Goal: Task Accomplishment & Management: Complete application form

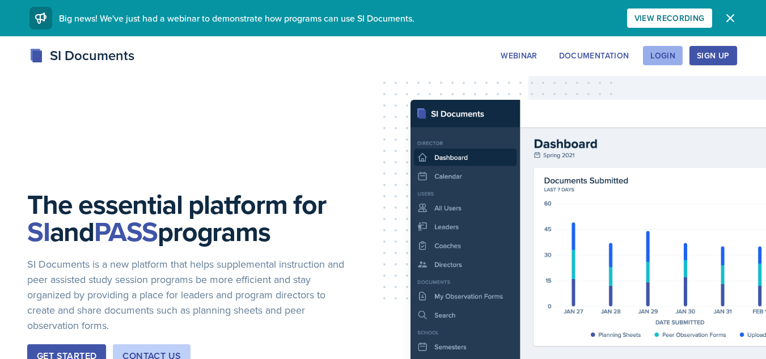
click at [663, 52] on div "Login" at bounding box center [662, 55] width 25 height 9
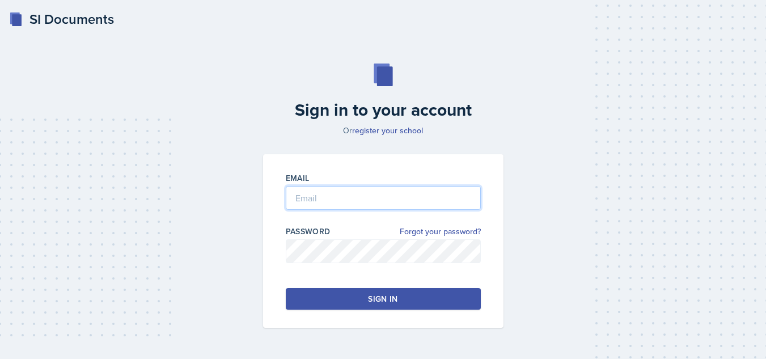
type input "[EMAIL_ADDRESS][DOMAIN_NAME]"
click at [395, 294] on div "Sign in" at bounding box center [382, 298] width 29 height 11
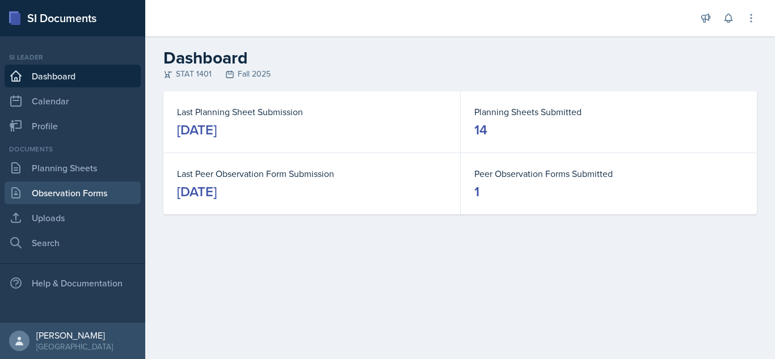
click at [88, 184] on link "Observation Forms" at bounding box center [73, 192] width 136 height 23
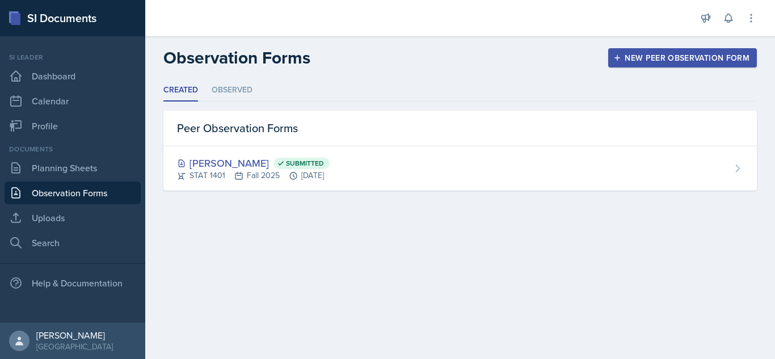
click at [633, 64] on button "New Peer Observation Form" at bounding box center [682, 57] width 149 height 19
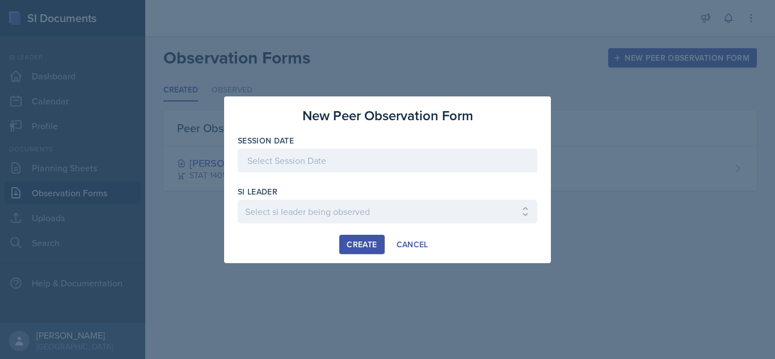
click at [360, 156] on div at bounding box center [387, 161] width 299 height 24
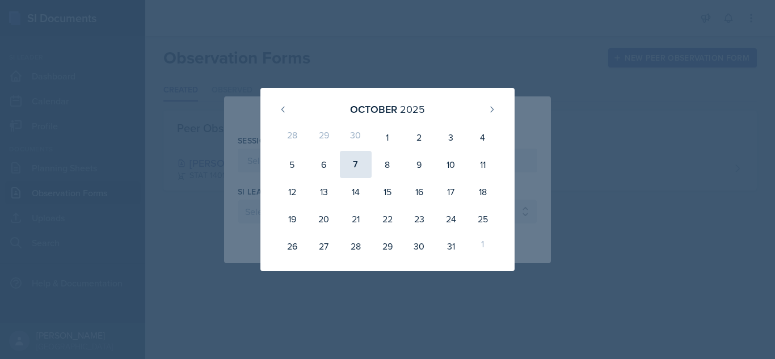
click at [352, 161] on div "7" at bounding box center [356, 164] width 32 height 27
type input "[DATE]"
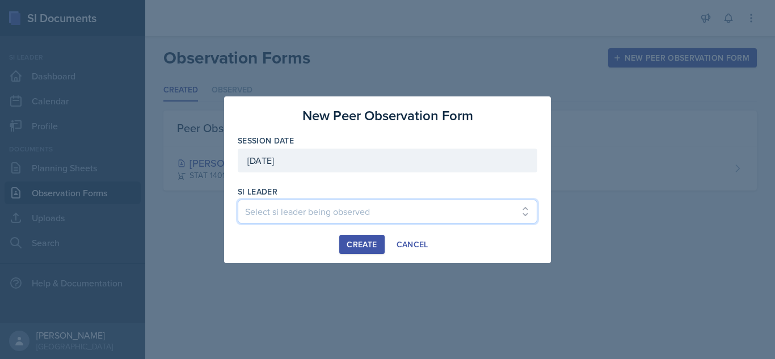
click at [306, 206] on select "Select si leader being observed [PERSON_NAME] / PSYC 2500 / The Phantoms of The…" at bounding box center [387, 212] width 299 height 24
select select "252300a9-e337-4e35-8140-1e0380136a06"
click at [238, 200] on select "Select si leader being observed [PERSON_NAME] / PSYC 2500 / The Phantoms of The…" at bounding box center [387, 212] width 299 height 24
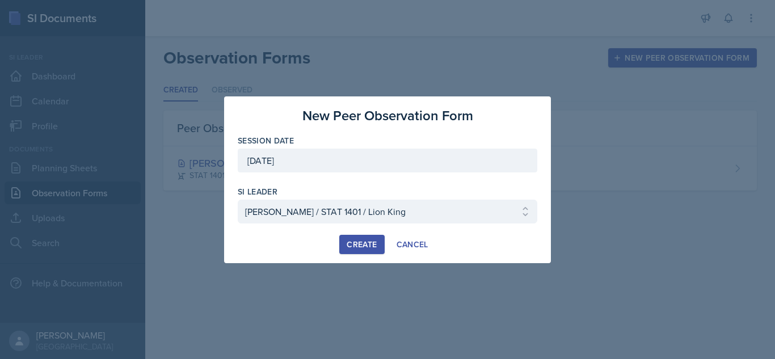
click at [359, 236] on button "Create" at bounding box center [361, 244] width 45 height 19
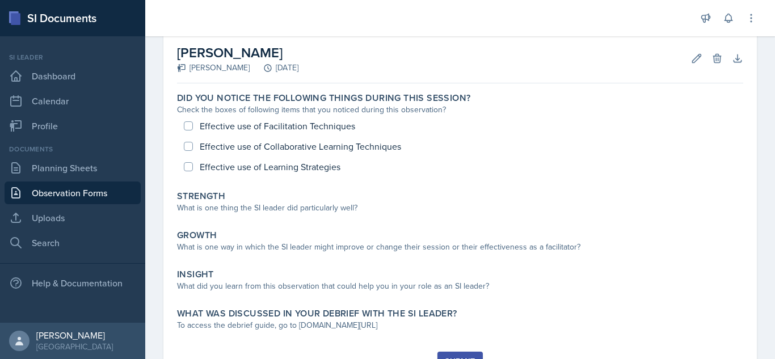
scroll to position [57, 0]
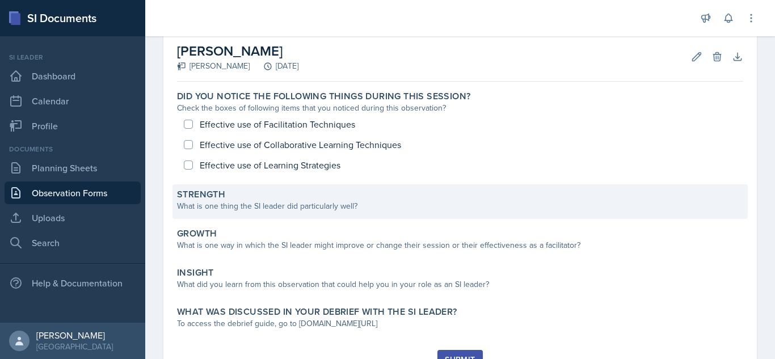
click at [313, 201] on div "What is one thing the SI leader did particularly well?" at bounding box center [460, 206] width 566 height 12
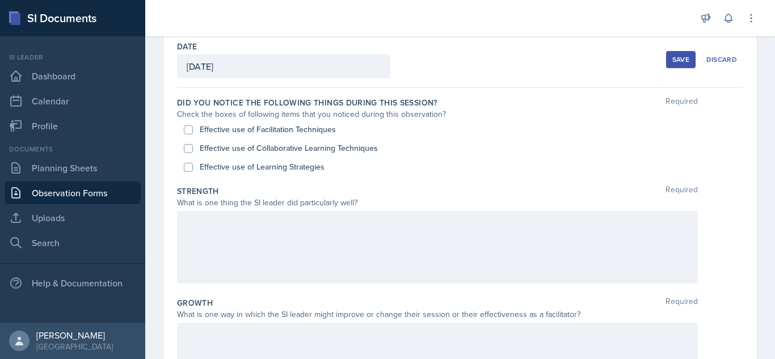
scroll to position [53, 0]
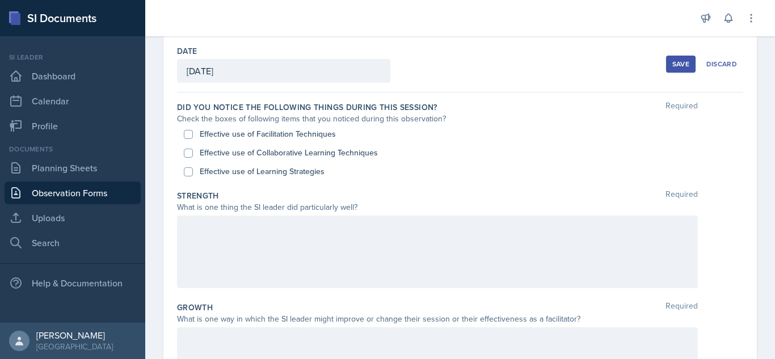
click at [311, 153] on label "Effective use of Collaborative Learning Techniques" at bounding box center [289, 153] width 178 height 12
click at [193, 153] on input "Effective use of Collaborative Learning Techniques" at bounding box center [188, 153] width 9 height 9
checkbox input "true"
click at [299, 170] on label "Effective use of Learning Strategies" at bounding box center [262, 172] width 125 height 12
click at [193, 170] on input "Effective use of Learning Strategies" at bounding box center [188, 171] width 9 height 9
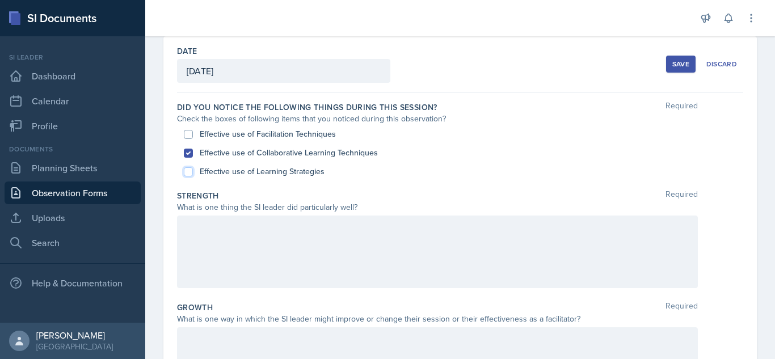
checkbox input "true"
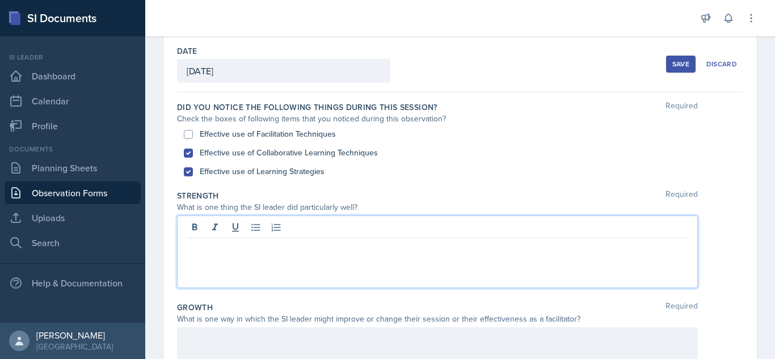
scroll to position [73, 0]
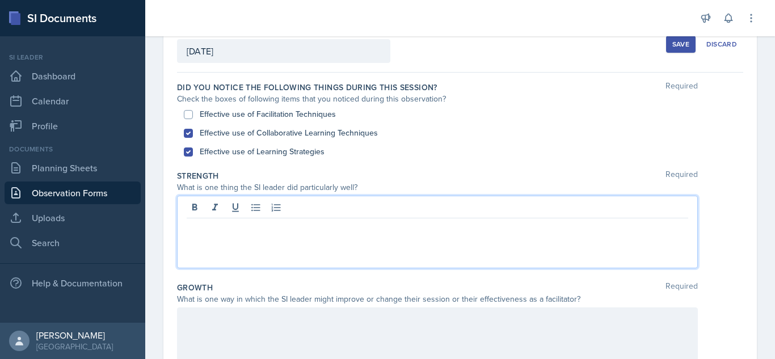
click at [388, 229] on p at bounding box center [437, 228] width 501 height 14
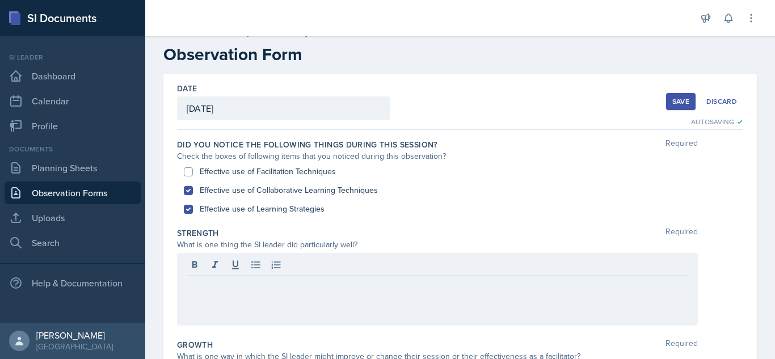
scroll to position [13, 0]
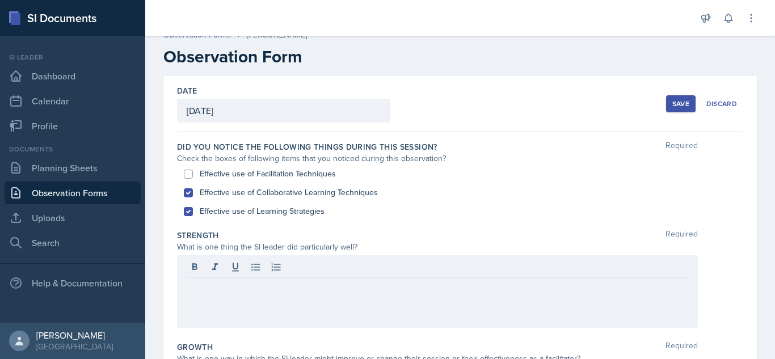
click at [316, 176] on label "Effective use of Facilitation Techniques" at bounding box center [268, 174] width 136 height 12
click at [193, 176] on input "Effective use of Facilitation Techniques" at bounding box center [188, 174] width 9 height 9
checkbox input "true"
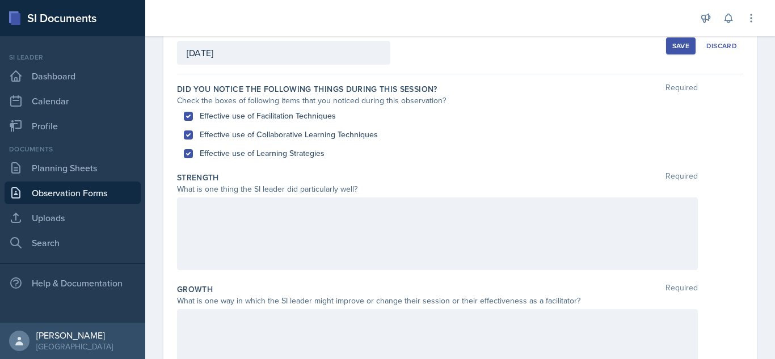
scroll to position [54, 0]
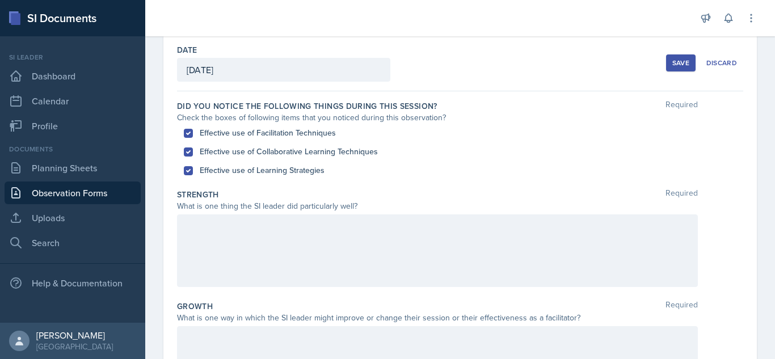
click at [295, 264] on div at bounding box center [437, 250] width 521 height 73
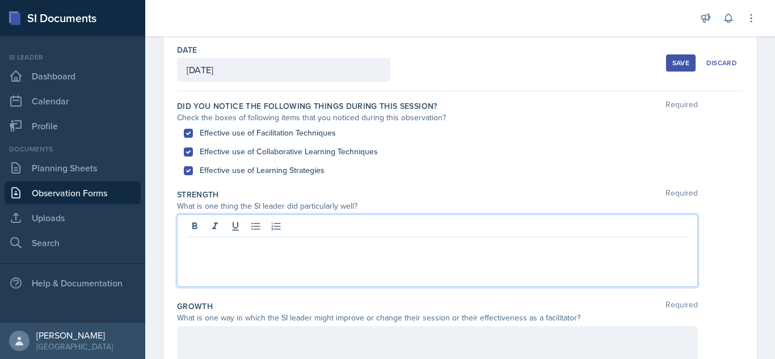
scroll to position [74, 0]
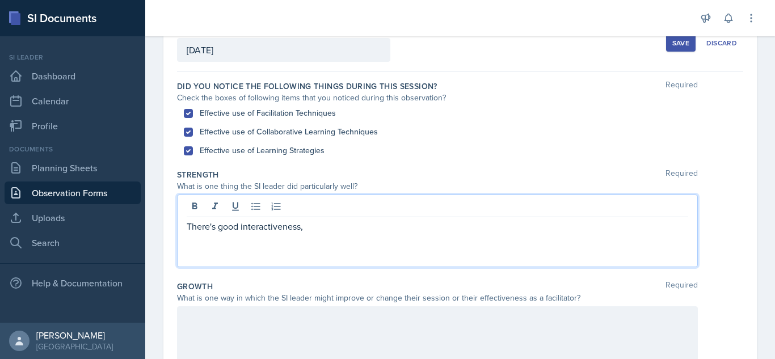
click at [285, 234] on div "There's good interactiveness," at bounding box center [437, 231] width 521 height 73
click at [286, 227] on p "There's good interactiveness," at bounding box center [437, 226] width 501 height 14
drag, startPoint x: 286, startPoint y: 227, endPoint x: 489, endPoint y: 232, distance: 203.6
click at [489, 232] on p "There's good interactiveness," at bounding box center [437, 226] width 501 height 14
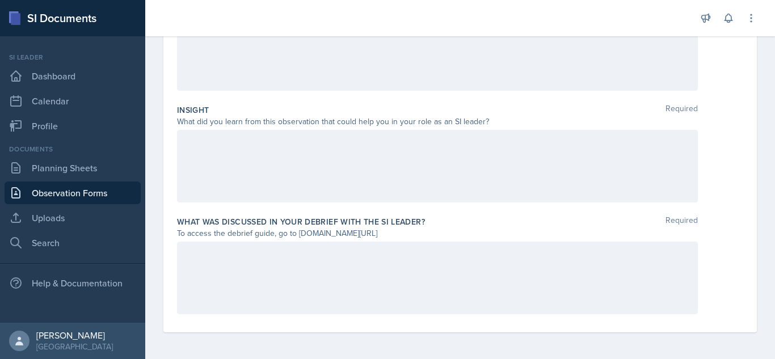
scroll to position [362, 0]
click at [342, 273] on div at bounding box center [437, 277] width 521 height 73
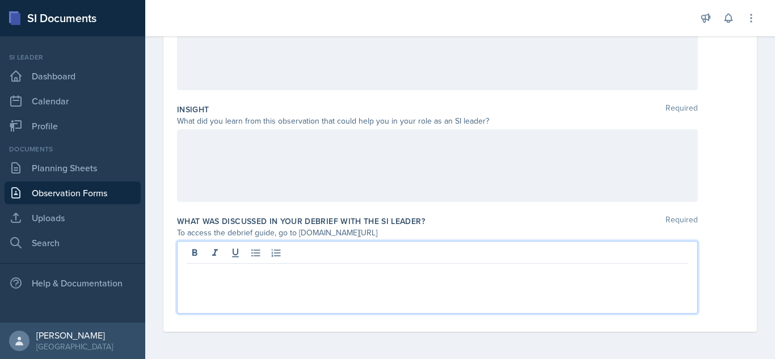
paste div
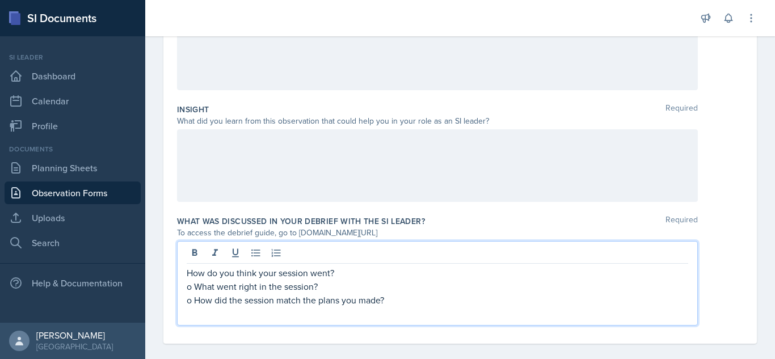
scroll to position [374, 0]
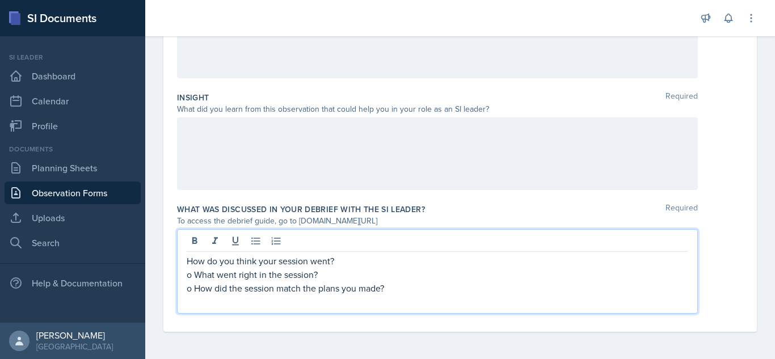
click at [193, 279] on p "o What went right in the session?" at bounding box center [437, 275] width 501 height 14
click at [193, 292] on p "o How did the session match the plans you made?" at bounding box center [437, 288] width 501 height 14
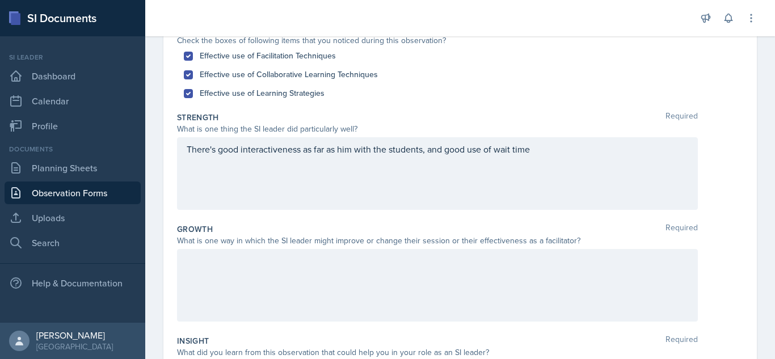
scroll to position [111, 0]
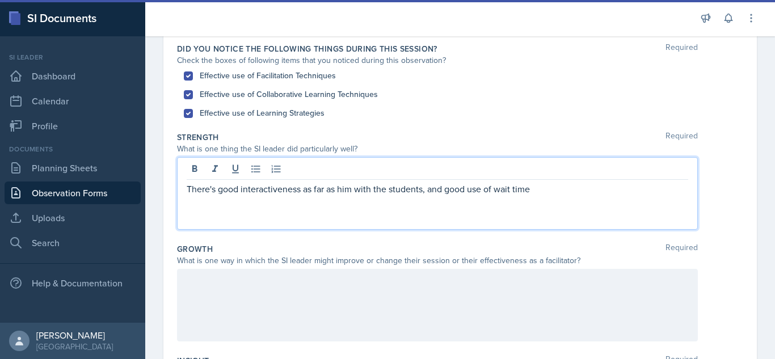
click at [549, 175] on div "There's good interactiveness as far as him with the students, and good use of w…" at bounding box center [437, 193] width 521 height 73
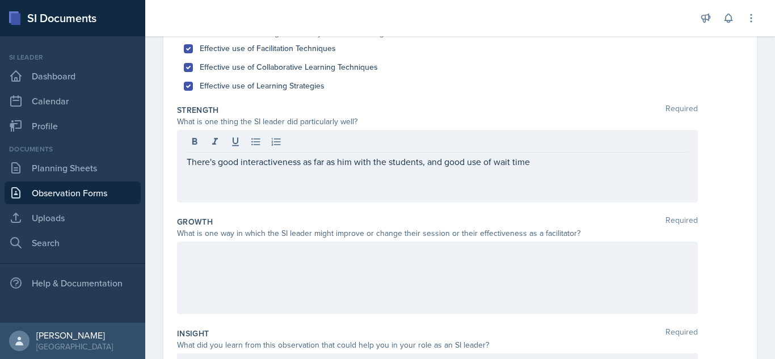
scroll to position [140, 0]
click at [423, 160] on p "There's good interactiveness as far as him with the students, and good use of w…" at bounding box center [437, 161] width 501 height 14
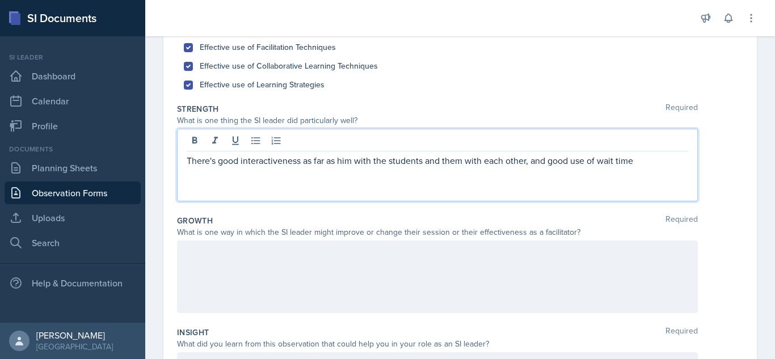
click at [638, 159] on p "There's good interactiveness as far as him with the students and them with each…" at bounding box center [437, 161] width 501 height 14
click at [484, 174] on p "There's good interactiveness as far as him with the students and them with each…" at bounding box center [437, 167] width 501 height 27
click at [527, 179] on p "There's good interactiveness as far as him with the students and them with each…" at bounding box center [437, 167] width 501 height 27
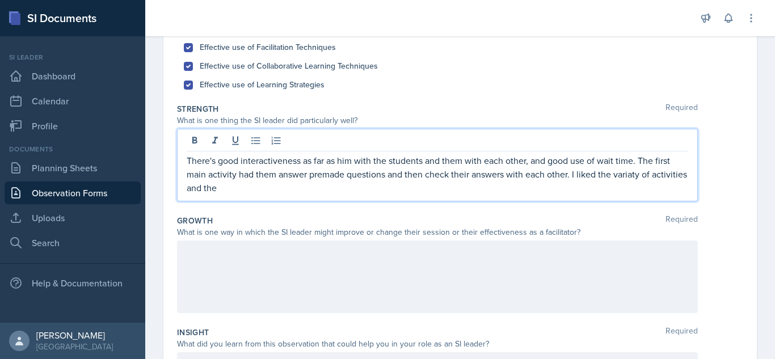
click at [631, 176] on p "There's good interactiveness as far as him with the students and them with each…" at bounding box center [437, 174] width 501 height 41
click at [285, 193] on p "There's good interactiveness as far as him with the students and them with each…" at bounding box center [437, 174] width 501 height 41
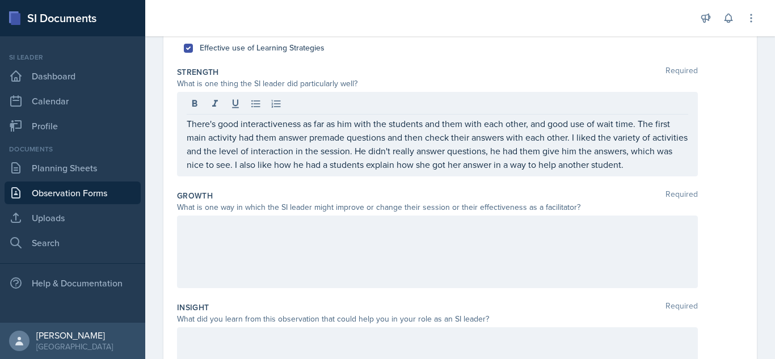
scroll to position [180, 0]
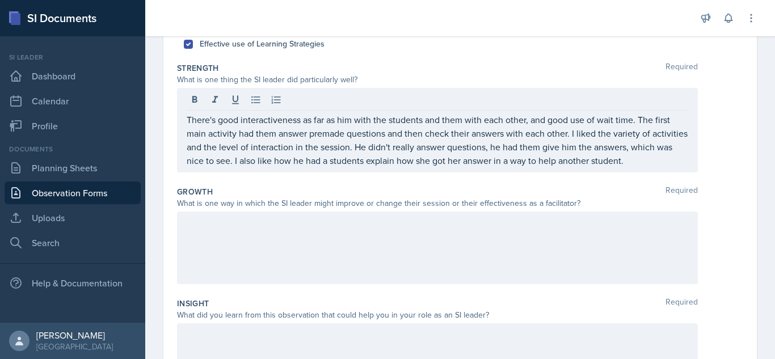
click at [576, 242] on div at bounding box center [437, 248] width 521 height 73
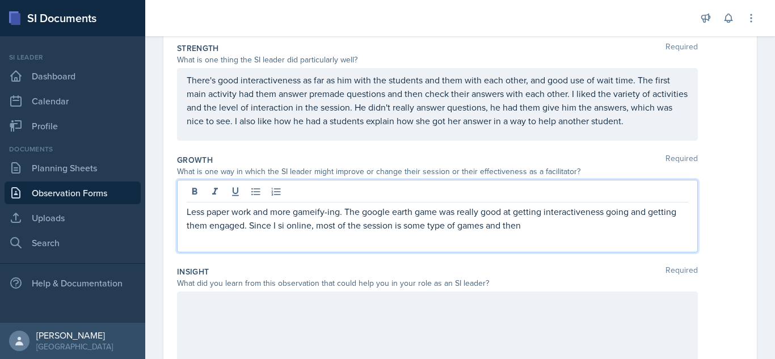
click at [484, 225] on p "Less paper work and more gameify-ing. The google earth game was really good at …" at bounding box center [437, 218] width 501 height 27
click at [679, 226] on p "Less paper work and more gameify-ing. The google earth game was really good at …" at bounding box center [437, 218] width 501 height 27
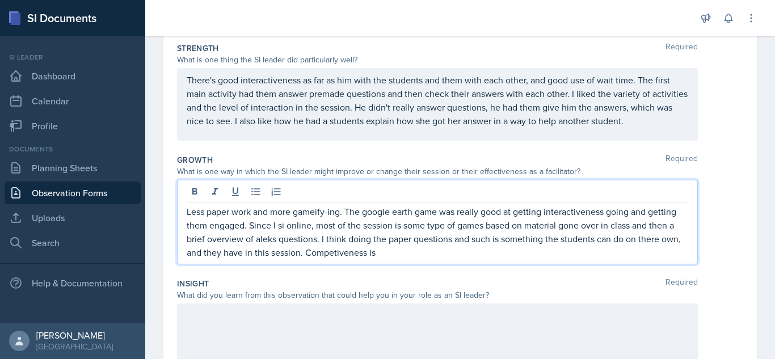
click at [357, 255] on p "Less paper work and more gameify-ing. The google earth game was really good at …" at bounding box center [437, 232] width 501 height 54
drag, startPoint x: 357, startPoint y: 255, endPoint x: 350, endPoint y: 253, distance: 7.0
click at [350, 253] on p "Less paper work and more gameify-ing. The google earth game was really good at …" at bounding box center [437, 232] width 501 height 54
click at [387, 253] on p "Less paper work and more gameify-ing. The google earth game was really good at …" at bounding box center [437, 232] width 501 height 54
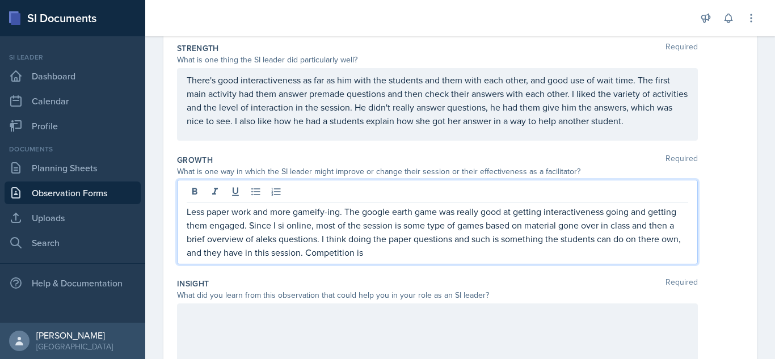
click at [375, 253] on p "Less paper work and more gameify-ing. The google earth game was really good at …" at bounding box center [437, 232] width 501 height 54
click at [388, 255] on p "Less paper work and more gameify-ing. The google earth game was really good at …" at bounding box center [437, 232] width 501 height 54
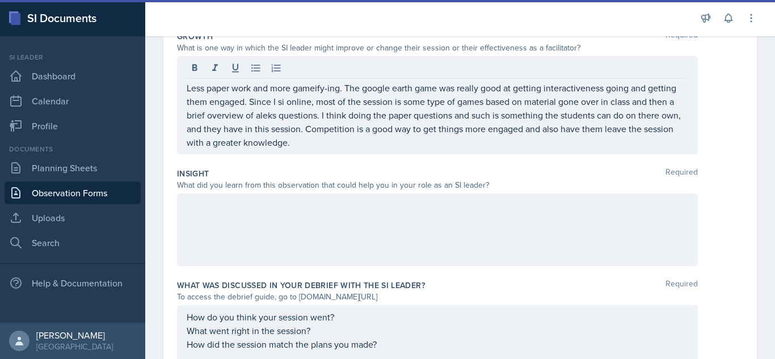
scroll to position [325, 0]
click at [470, 239] on div at bounding box center [437, 228] width 521 height 73
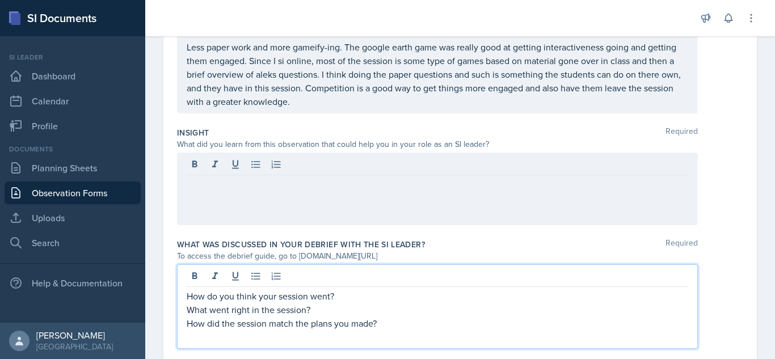
click at [336, 276] on div "How do you think your session went? What went right in the session? How did the…" at bounding box center [437, 306] width 521 height 84
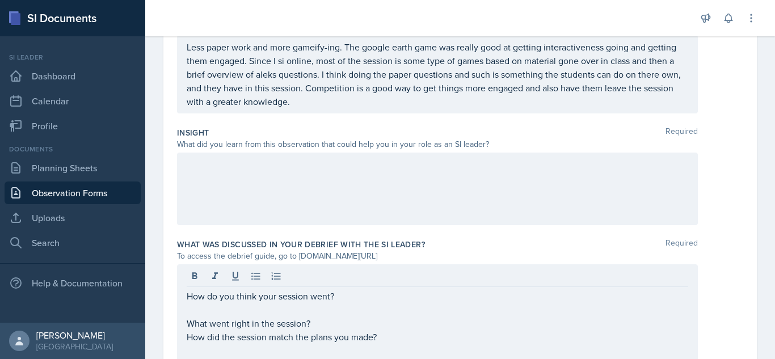
click at [330, 183] on div at bounding box center [437, 189] width 521 height 73
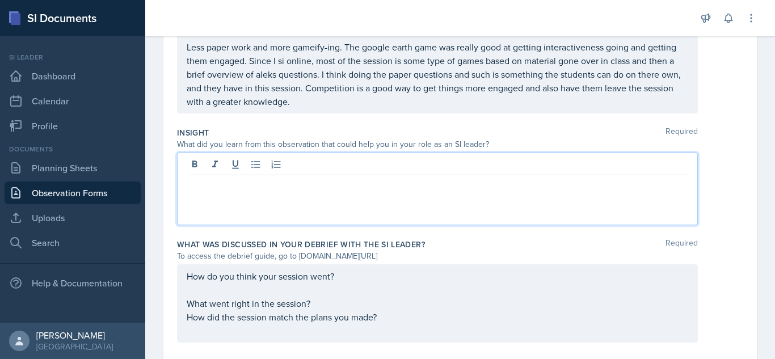
scroll to position [365, 0]
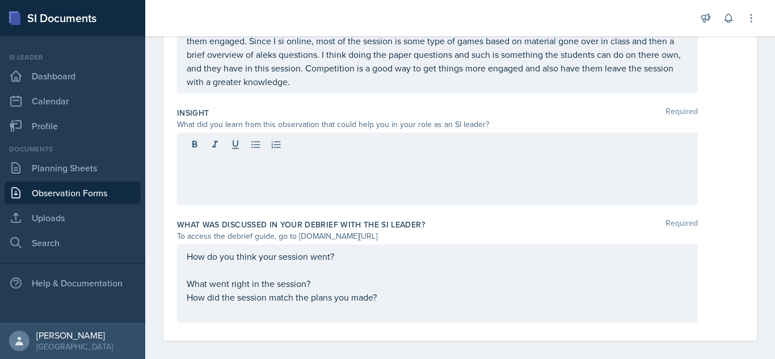
click at [333, 88] on div "Less paper work and more gameify-ing. The google earth game was really good at …" at bounding box center [437, 54] width 521 height 78
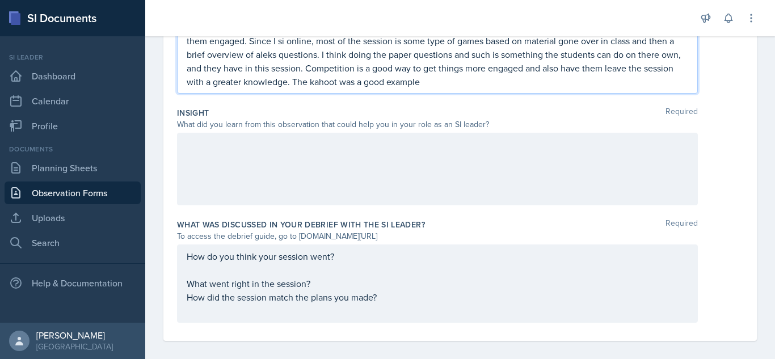
click at [345, 81] on p "Less paper work and more gameify-ing. The google earth game was really good at …" at bounding box center [437, 54] width 501 height 68
click at [462, 84] on p "Less paper work and more gameify-ing. The google earth game was really good at …" at bounding box center [437, 54] width 501 height 68
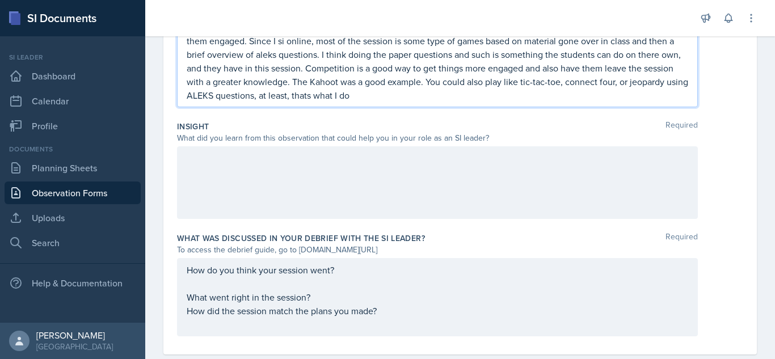
click at [367, 95] on p "Less paper work and more gameify-ing. The google earth game was really good at …" at bounding box center [437, 61] width 501 height 82
click at [270, 56] on p "Less paper work and more gameify-ing. The google earth game was really good at …" at bounding box center [437, 61] width 501 height 82
click at [274, 56] on p "Less paper work and more gameify-ing. The google earth game was really good at …" at bounding box center [437, 61] width 501 height 82
click at [419, 99] on p "Less paper work and more gameify-ing. The google earth game was really good at …" at bounding box center [437, 61] width 501 height 82
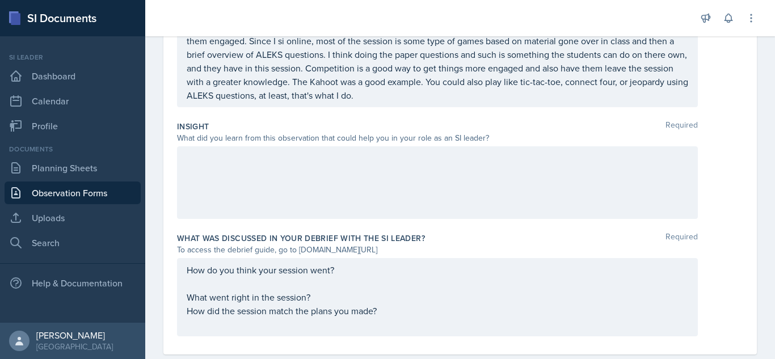
click at [404, 167] on div at bounding box center [437, 182] width 521 height 73
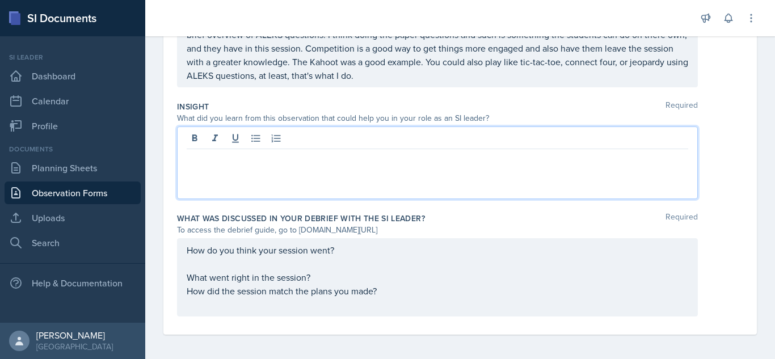
click at [319, 280] on div "How do you think your session went? What went right in the session? How did the…" at bounding box center [437, 277] width 501 height 68
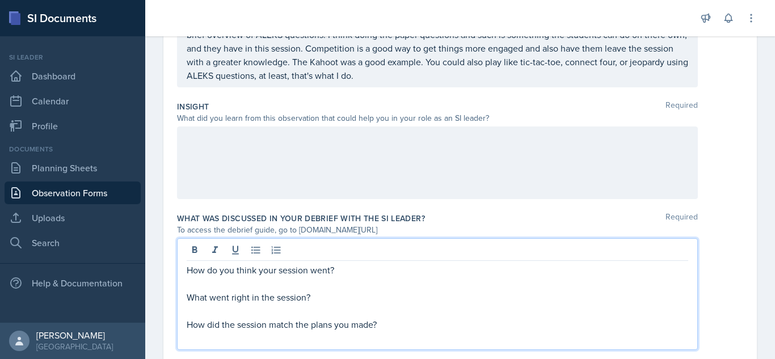
click at [334, 284] on p at bounding box center [437, 284] width 501 height 14
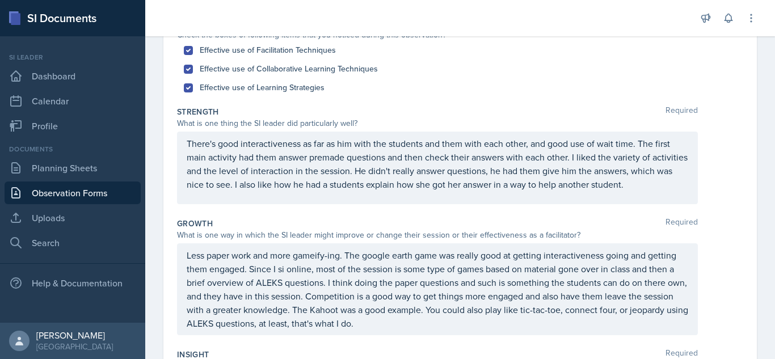
scroll to position [157, 0]
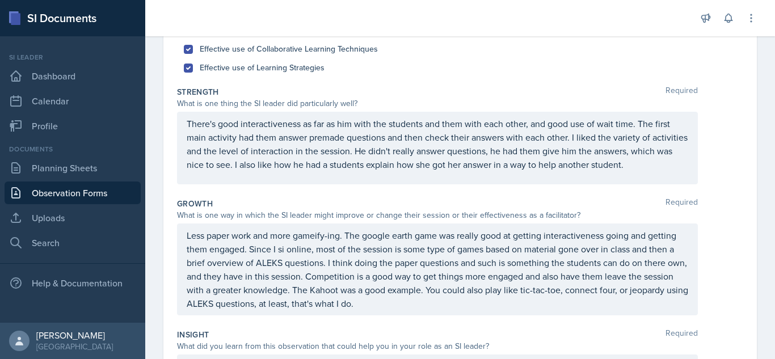
click at [244, 272] on p "Less paper work and more gameify-ing. The google earth game was really good at …" at bounding box center [437, 270] width 501 height 82
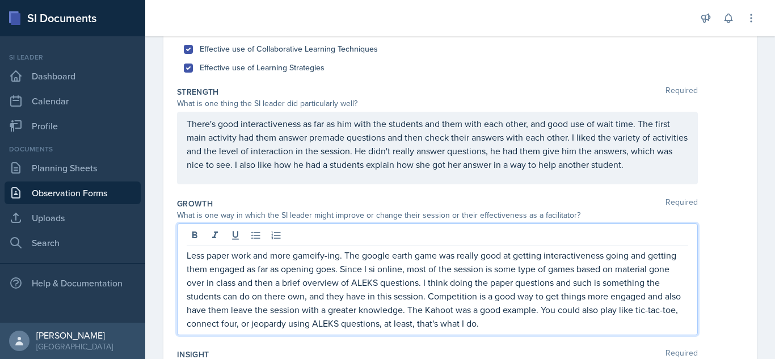
click at [284, 269] on p "Less paper work and more gameify-ing. The google earth game was really good at …" at bounding box center [437, 289] width 501 height 82
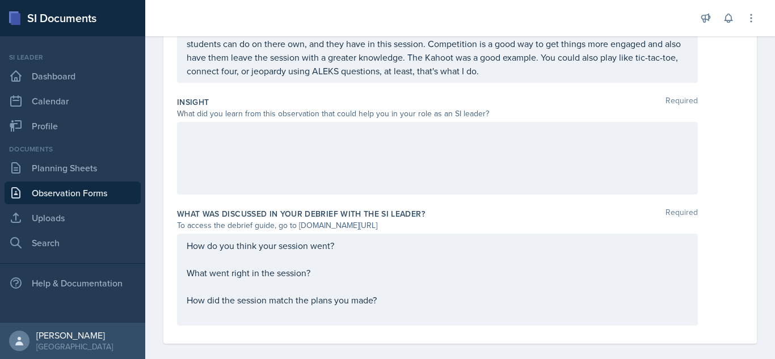
scroll to position [410, 0]
click at [473, 162] on div at bounding box center [437, 157] width 521 height 73
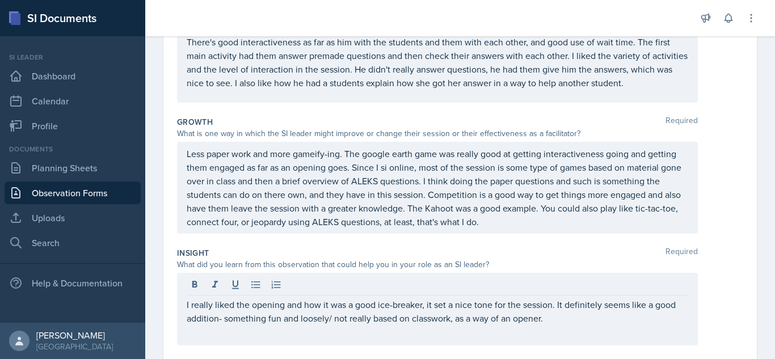
scroll to position [254, 0]
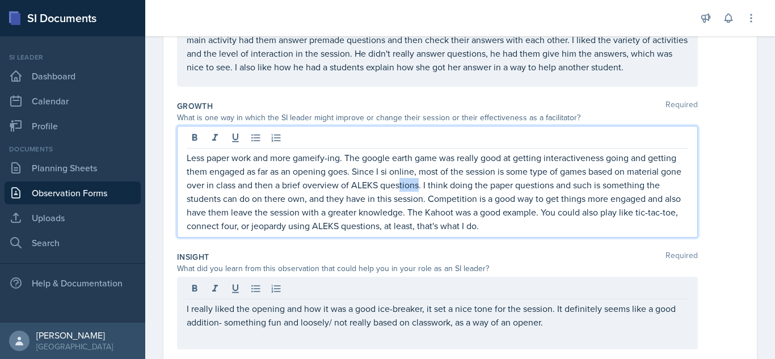
drag, startPoint x: 441, startPoint y: 183, endPoint x: 422, endPoint y: 181, distance: 19.3
click at [422, 181] on p "Less paper work and more gameify-ing. The google earth game was really good at …" at bounding box center [437, 192] width 501 height 82
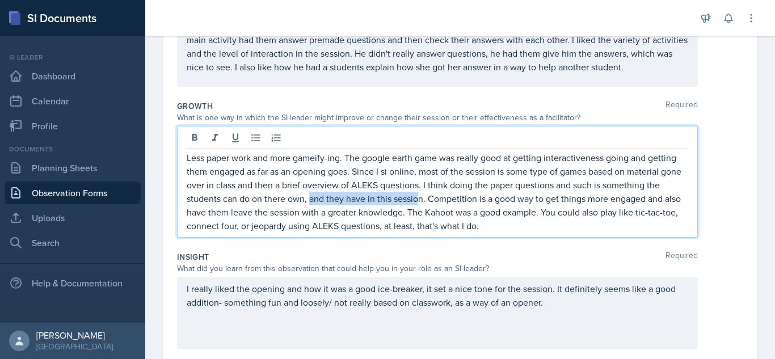
drag, startPoint x: 436, startPoint y: 202, endPoint x: 327, endPoint y: 201, distance: 109.5
click at [327, 201] on p "Less paper work and more gameify-ing. The google earth game was really good at …" at bounding box center [437, 192] width 501 height 82
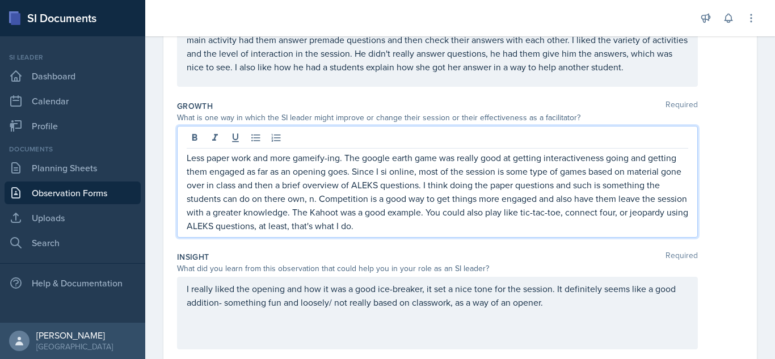
click at [329, 201] on p "Less paper work and more gameify-ing. The google earth game was really good at …" at bounding box center [437, 192] width 501 height 82
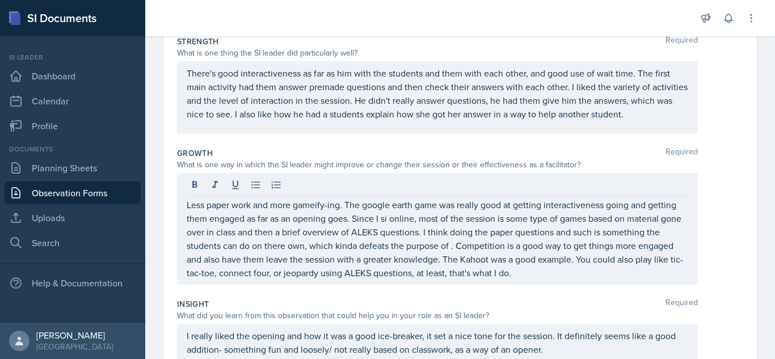
scroll to position [227, 0]
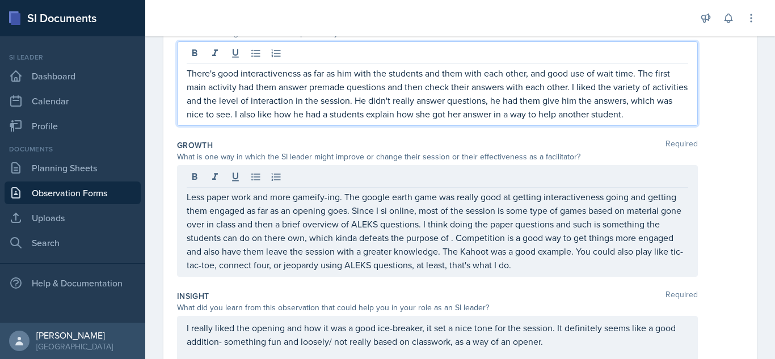
click at [633, 74] on p "There's good interactiveness as far as him with the students and them with each…" at bounding box center [437, 93] width 501 height 54
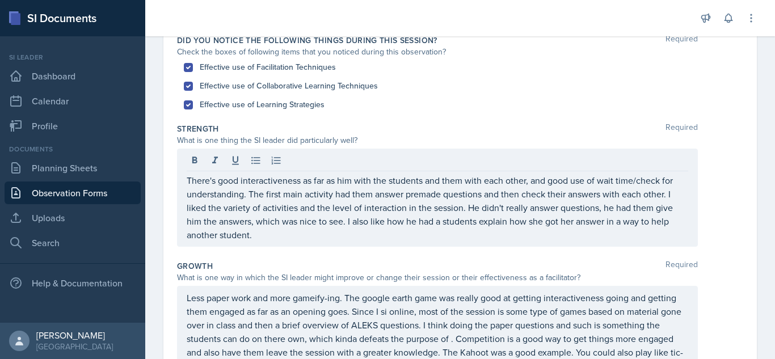
scroll to position [58, 0]
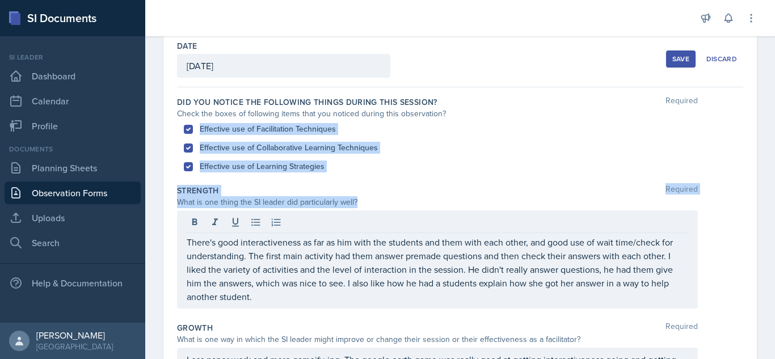
drag, startPoint x: 755, startPoint y: 112, endPoint x: 774, endPoint y: 201, distance: 90.4
click at [774, 200] on main "Observation Forms [PERSON_NAME] Observation Form Date [DATE] [DATE] 28 29 30 1 …" at bounding box center [459, 197] width 629 height 323
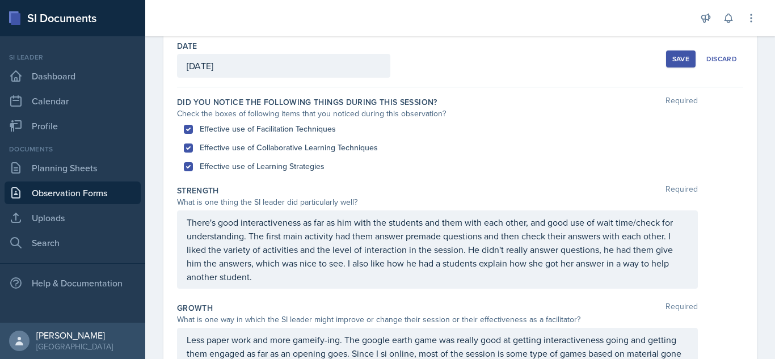
click at [741, 225] on div "Date [DATE] [DATE] 28 29 30 1 2 3 4 5 6 7 8 9 10 11 12 13 14 15 16 17 18 19 20 …" at bounding box center [459, 355] width 593 height 649
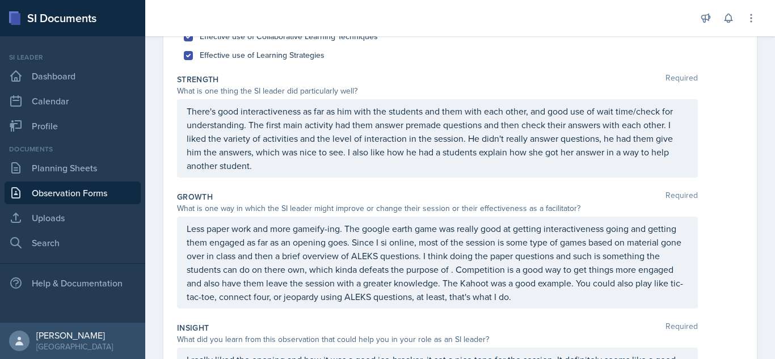
scroll to position [173, 0]
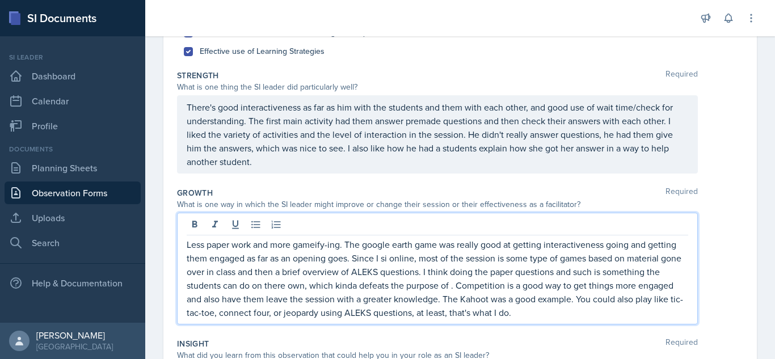
click at [464, 265] on p "Less paper work and more gameify-ing. The google earth game was really good at …" at bounding box center [437, 279] width 501 height 82
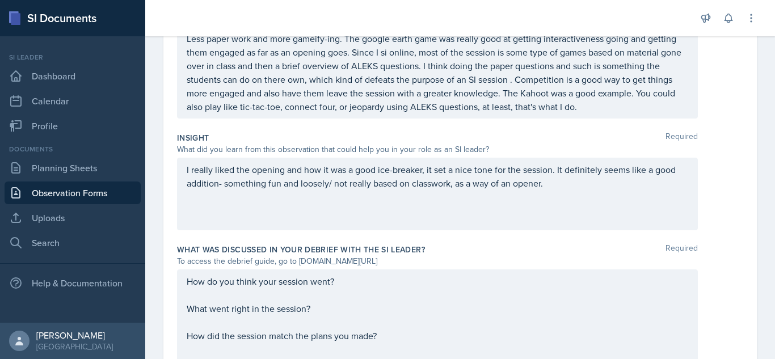
scroll to position [426, 0]
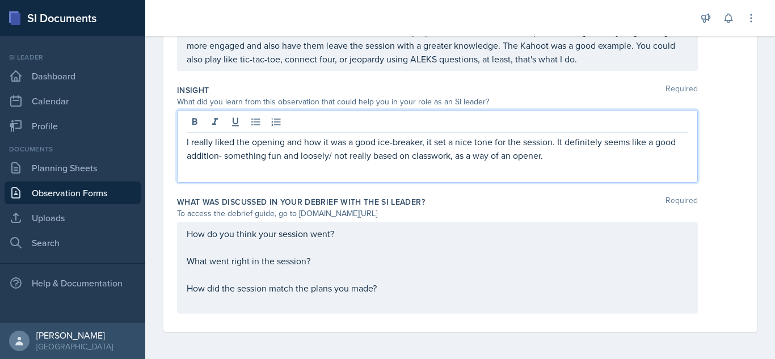
click at [560, 137] on p "I really liked the opening and how it was a good ice-breaker, it set a nice ton…" at bounding box center [437, 148] width 501 height 27
click at [557, 158] on p "I really liked the opening and how it was a good ice-breaker, it set a nice ton…" at bounding box center [437, 148] width 501 height 27
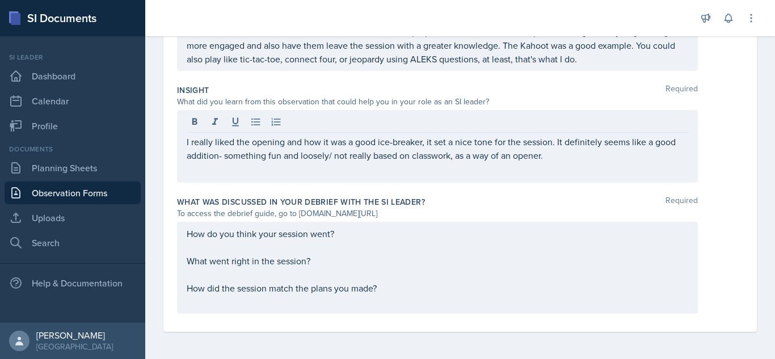
click at [554, 163] on div "I really liked the opening and how it was a good ice-breaker, it set a nice ton…" at bounding box center [437, 146] width 521 height 73
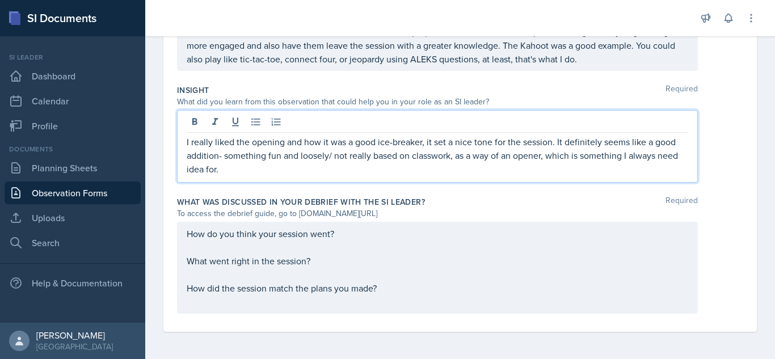
click at [554, 163] on p "I really liked the opening and how it was a good ice-breaker, it set a nice ton…" at bounding box center [437, 155] width 501 height 41
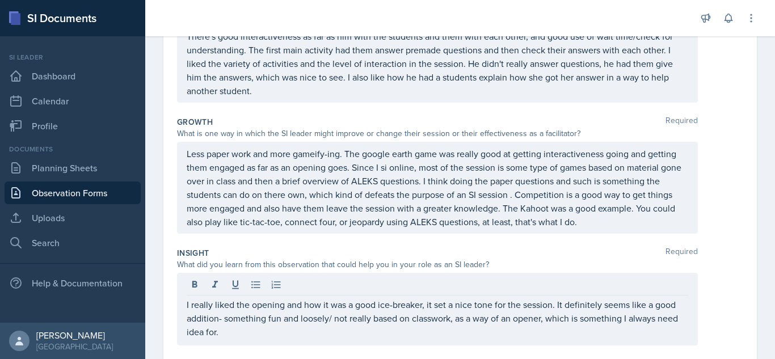
scroll to position [245, 0]
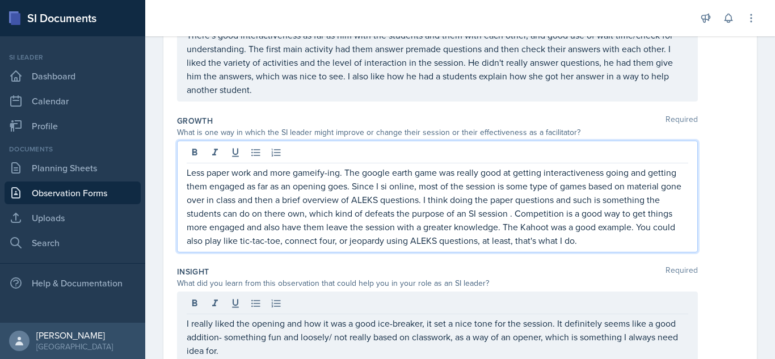
click at [588, 168] on p "Less paper work and more gameify-ing. The google earth game was really good at …" at bounding box center [437, 207] width 501 height 82
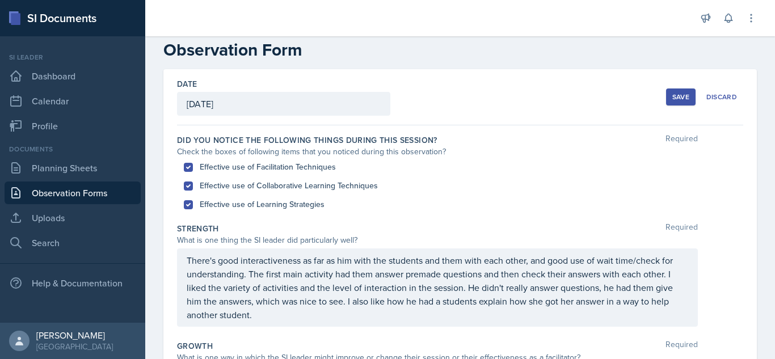
scroll to position [0, 0]
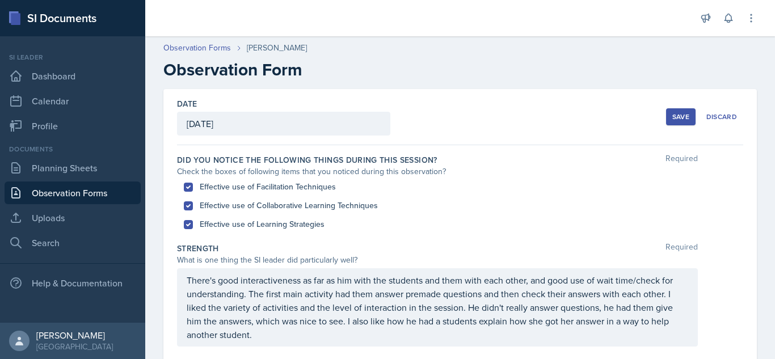
drag, startPoint x: 754, startPoint y: 113, endPoint x: 774, endPoint y: 224, distance: 113.0
click at [774, 203] on main "Observation Forms [PERSON_NAME] Observation Form Date [DATE] [DATE] 28 29 30 1 …" at bounding box center [459, 197] width 629 height 323
click at [721, 217] on div "Effective use of Learning Strategies" at bounding box center [460, 224] width 552 height 19
click at [726, 216] on div "Effective use of Learning Strategies" at bounding box center [460, 224] width 552 height 19
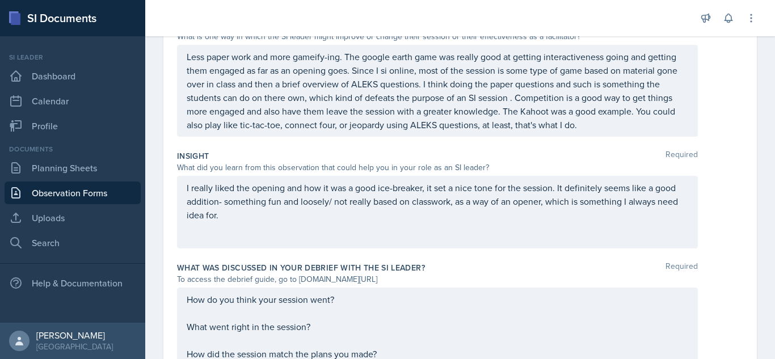
scroll to position [407, 0]
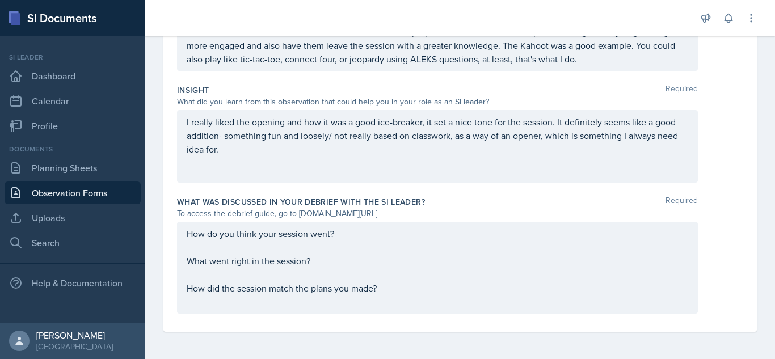
click at [296, 250] on p at bounding box center [437, 247] width 501 height 14
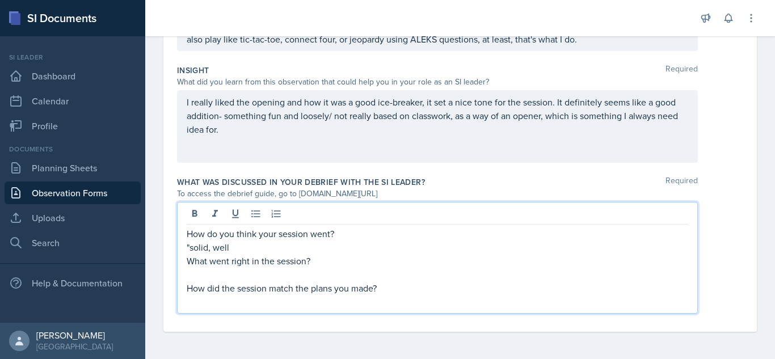
click at [312, 273] on p at bounding box center [437, 275] width 501 height 14
click at [233, 250] on p ""solid, well" at bounding box center [437, 247] width 501 height 14
click at [215, 270] on p """ at bounding box center [437, 275] width 501 height 14
click at [213, 271] on p ""engagment"" at bounding box center [437, 275] width 501 height 14
click at [238, 301] on p at bounding box center [437, 302] width 501 height 14
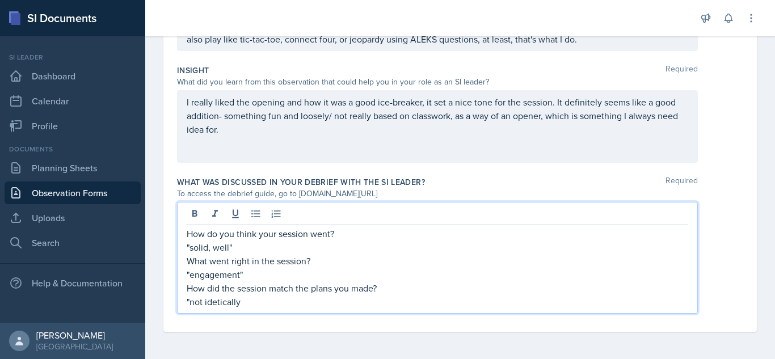
click at [217, 303] on p ""not idetically" at bounding box center [437, 302] width 501 height 14
click at [246, 303] on p ""not identically" at bounding box center [437, 302] width 501 height 14
